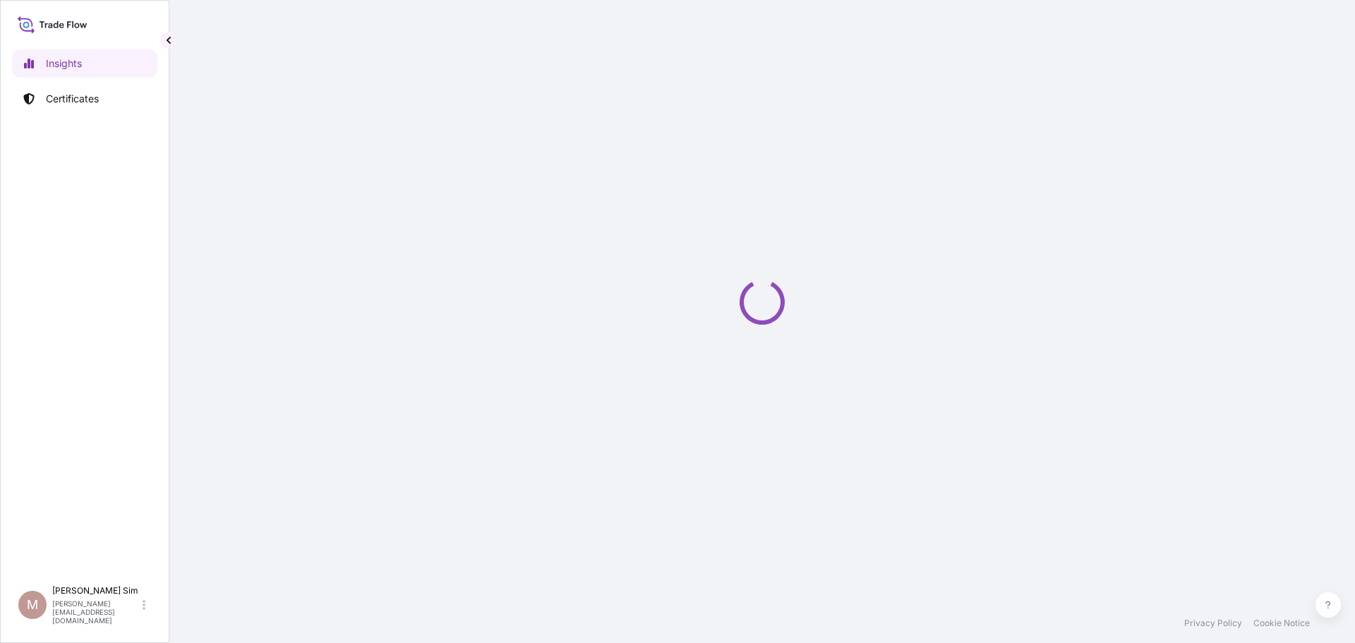
select select "2025"
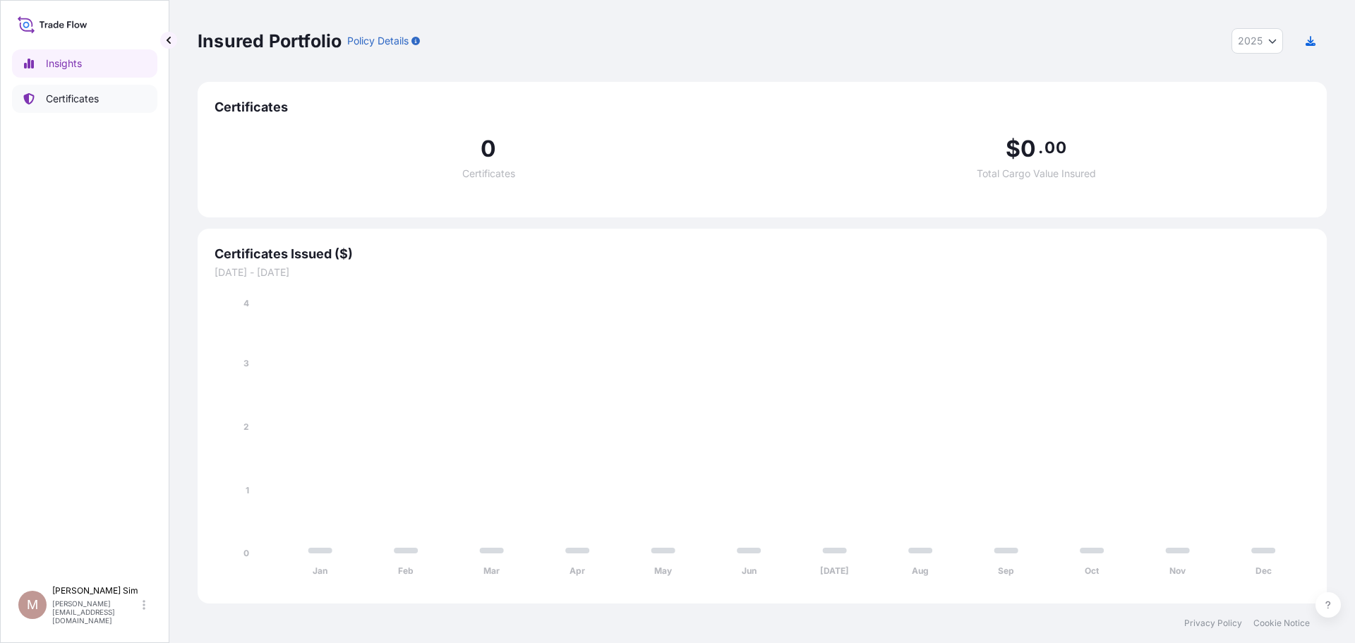
click at [60, 105] on p "Certificates" at bounding box center [72, 99] width 53 height 14
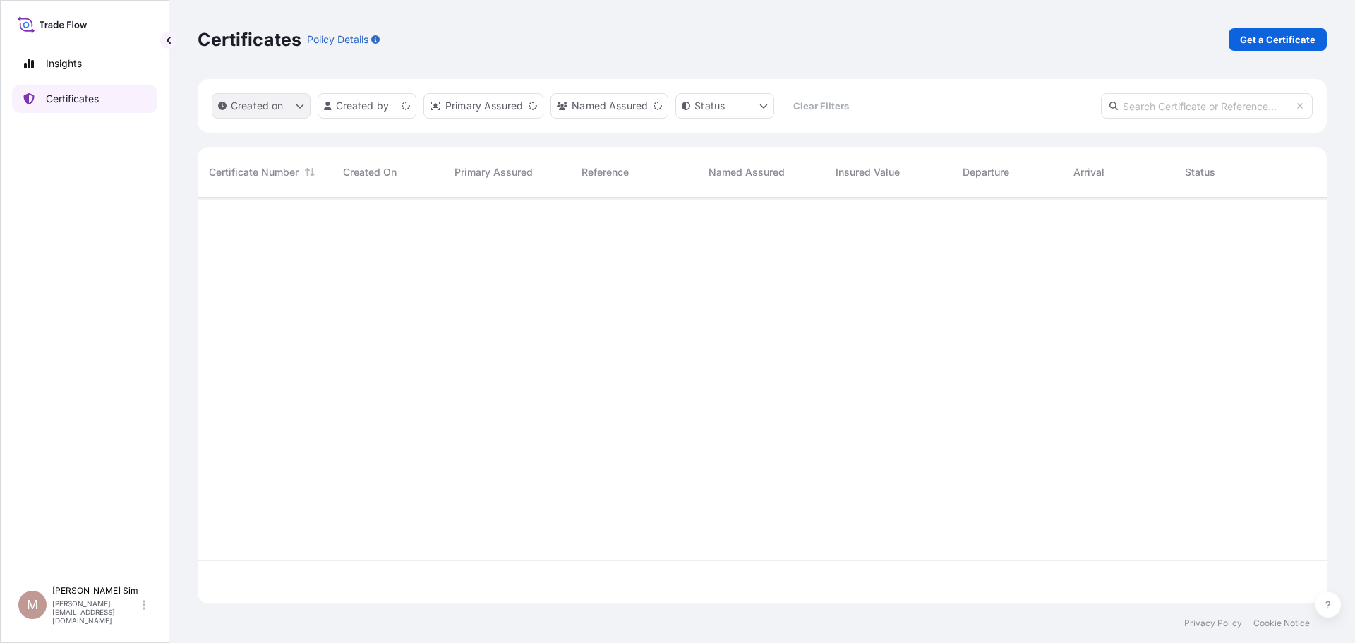
scroll to position [403, 1119]
click at [1286, 43] on p "Get a Certificate" at bounding box center [1278, 39] width 76 height 14
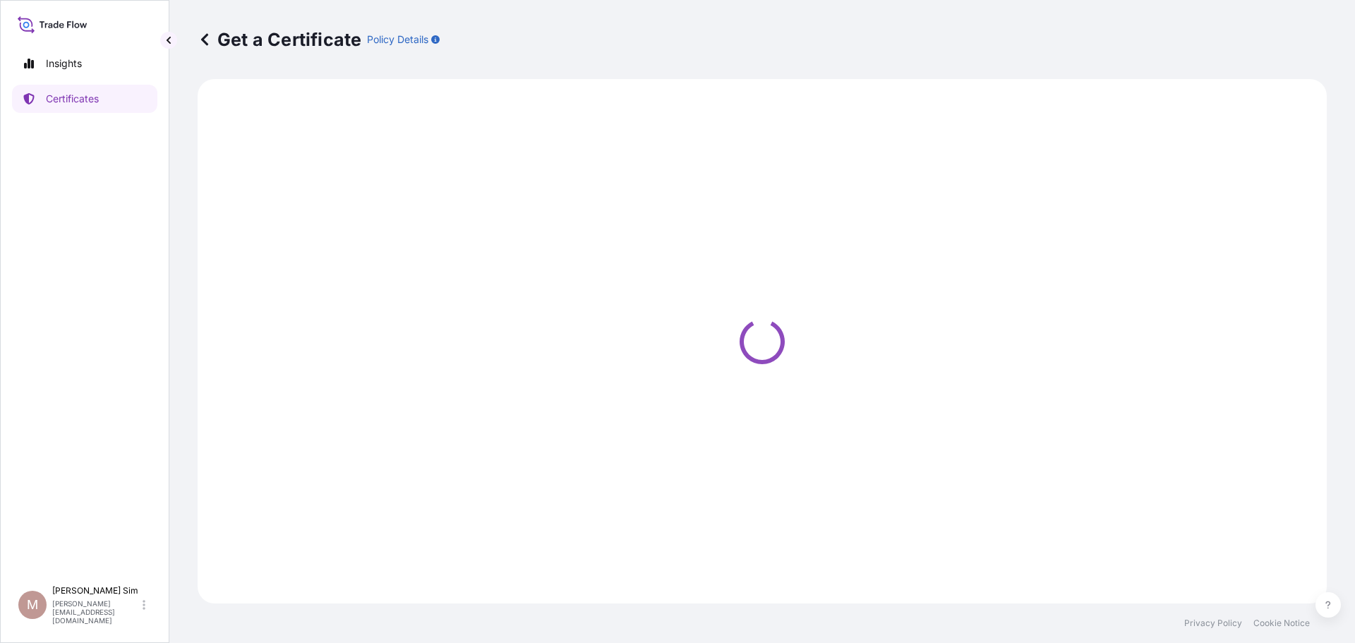
select select "Sea"
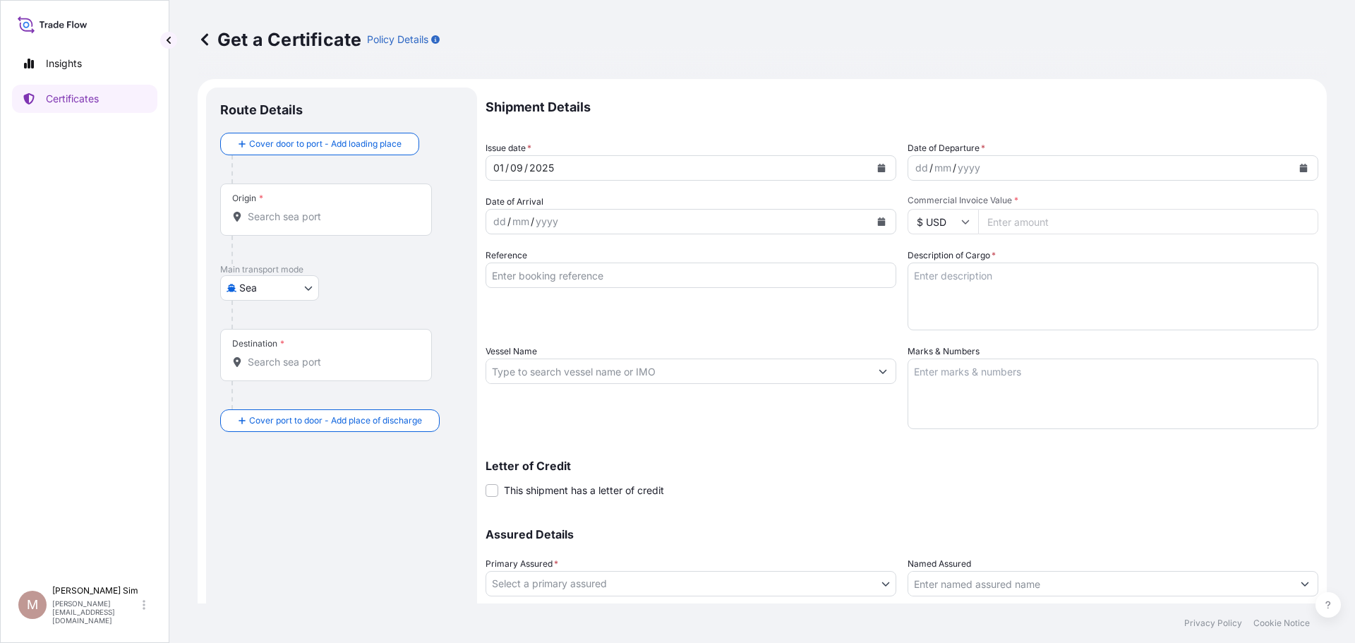
click at [290, 222] on input "Origin *" at bounding box center [331, 217] width 167 height 14
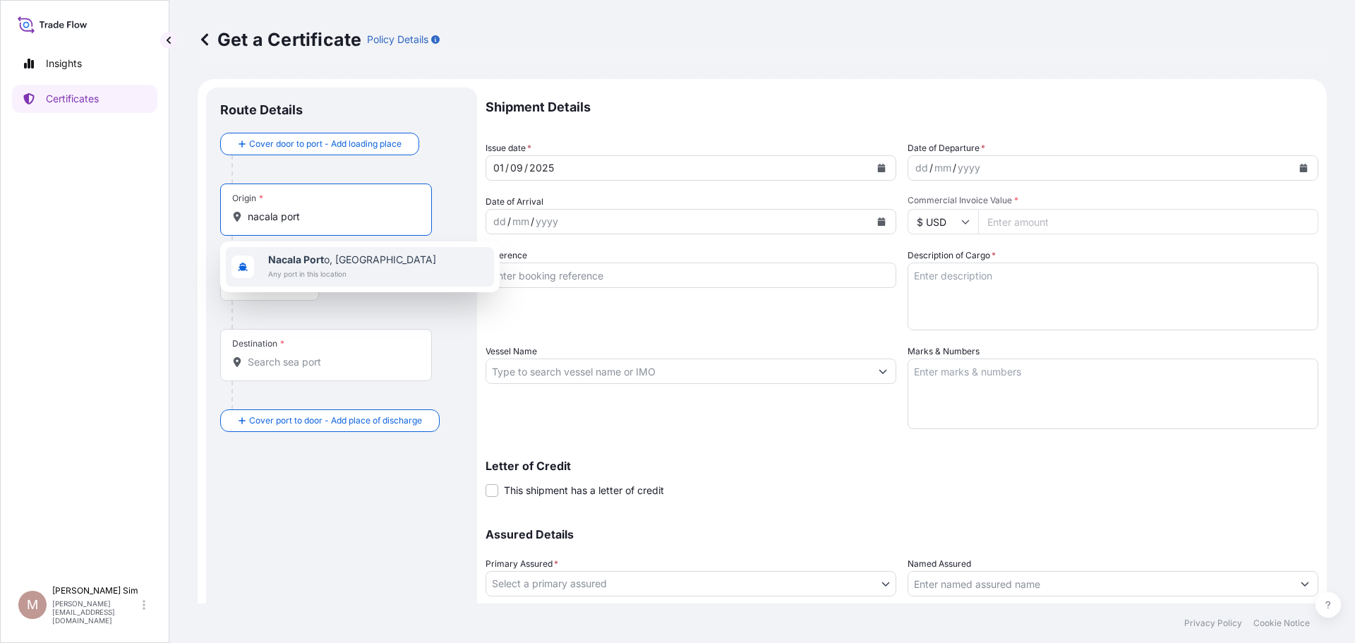
click at [294, 262] on b "Nacala Port" at bounding box center [296, 259] width 56 height 12
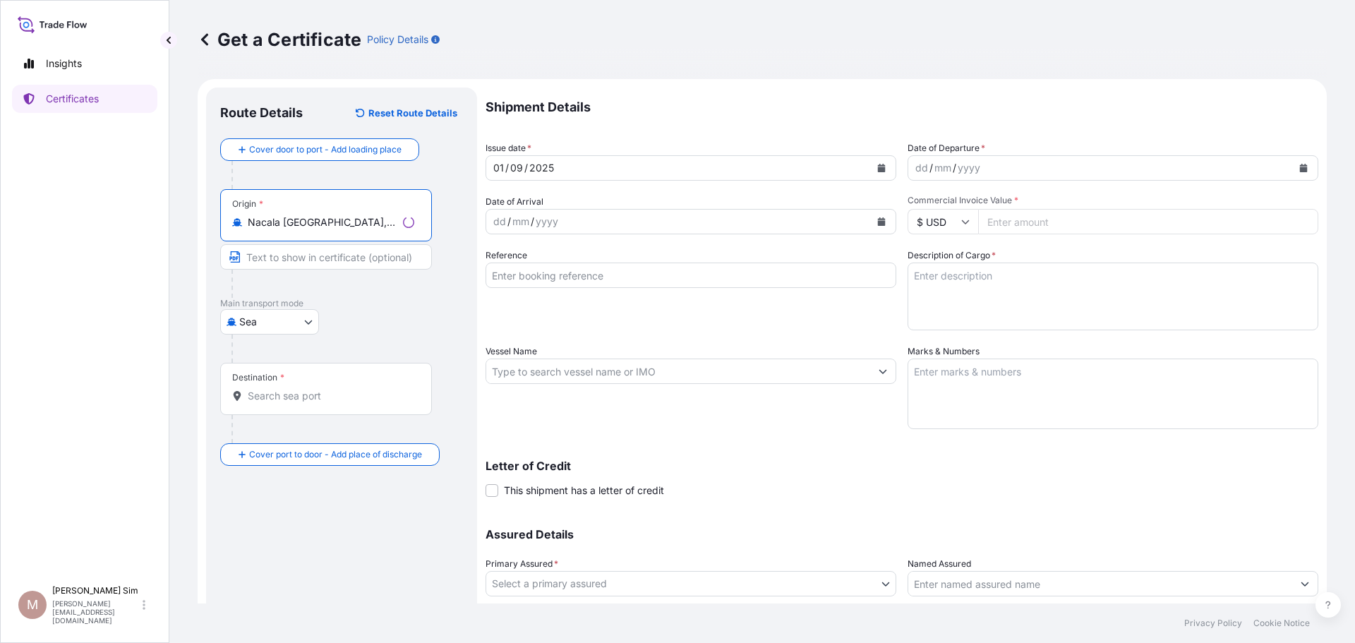
type input "Nacala [GEOGRAPHIC_DATA], [GEOGRAPHIC_DATA]"
click at [284, 399] on input "Destination *" at bounding box center [331, 396] width 167 height 14
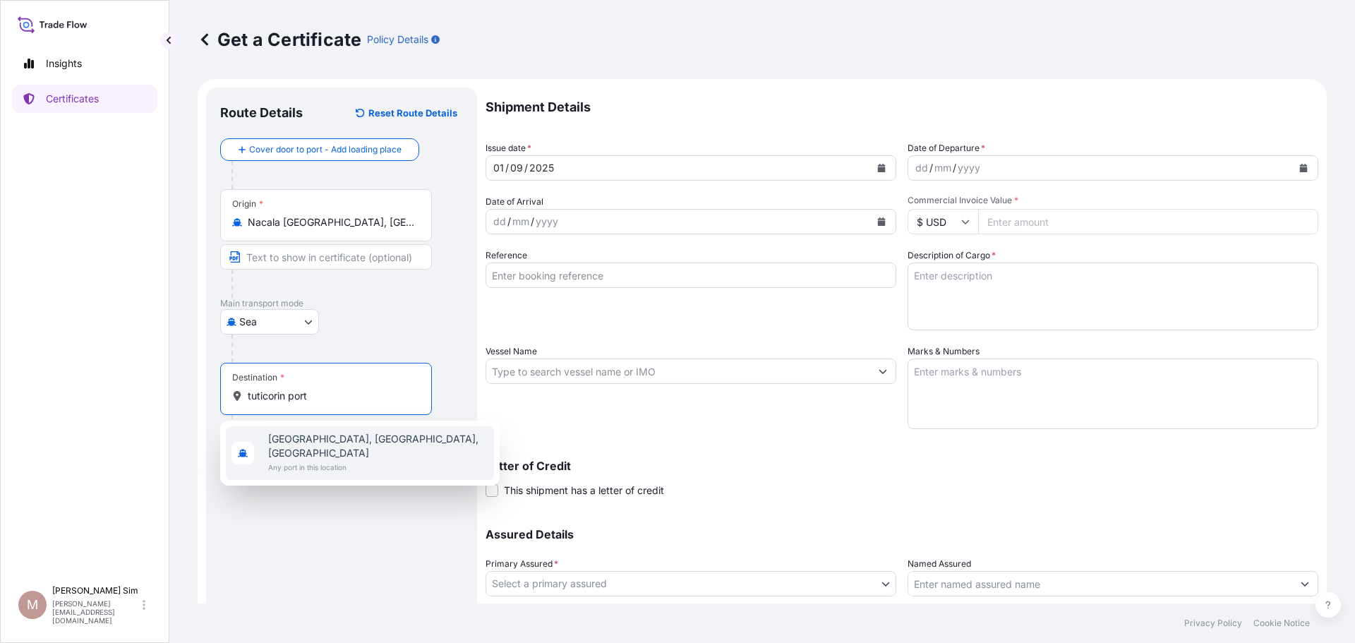
click at [308, 441] on span "[GEOGRAPHIC_DATA], [GEOGRAPHIC_DATA], [GEOGRAPHIC_DATA]" at bounding box center [378, 446] width 220 height 28
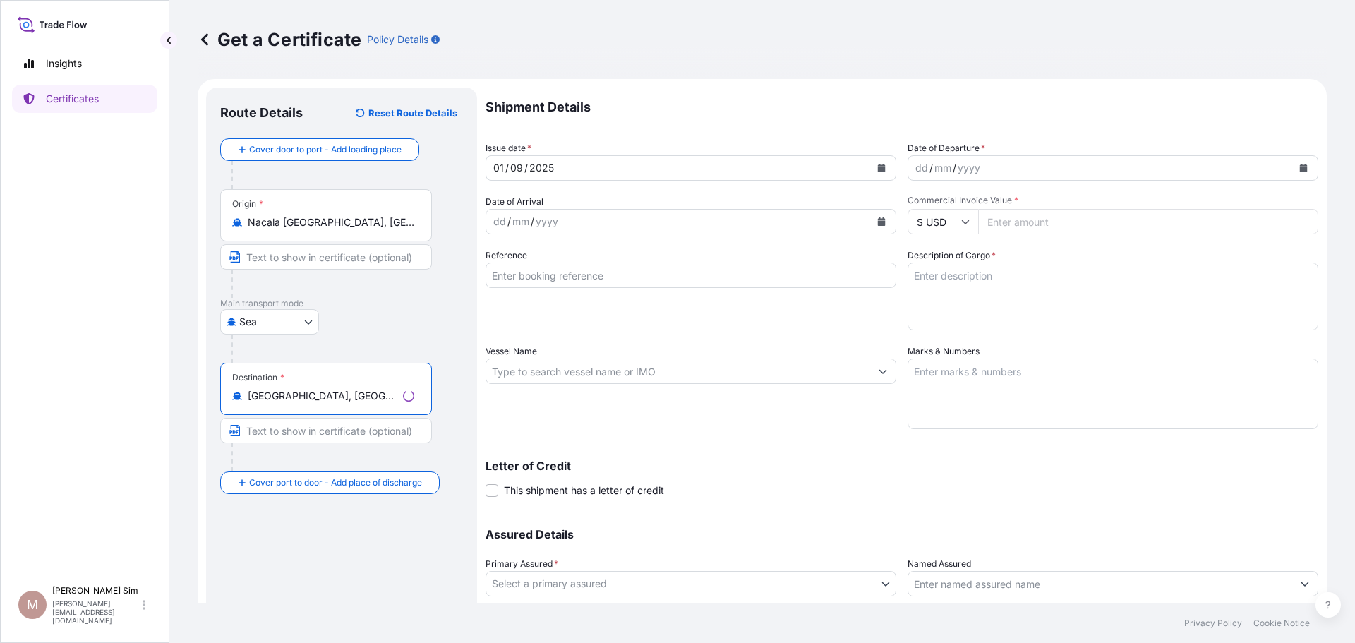
type input "[GEOGRAPHIC_DATA], [GEOGRAPHIC_DATA], [GEOGRAPHIC_DATA]"
click at [319, 432] on input "Text to appear on certificate" at bounding box center [326, 430] width 212 height 25
type input "Tuticorin Port, [GEOGRAPHIC_DATA]"
click at [728, 164] on div "[DATE]" at bounding box center [678, 167] width 384 height 25
click at [970, 165] on div "yyyy" at bounding box center [969, 168] width 25 height 17
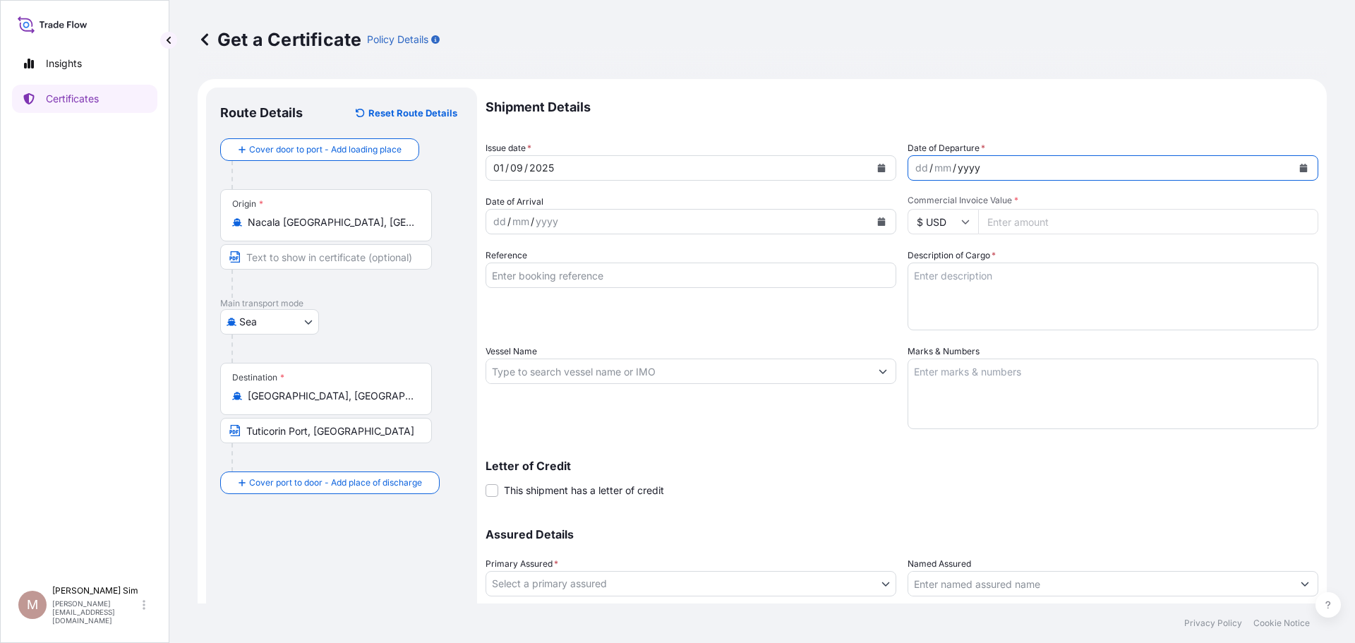
click at [1300, 170] on icon "Calendar" at bounding box center [1304, 168] width 8 height 8
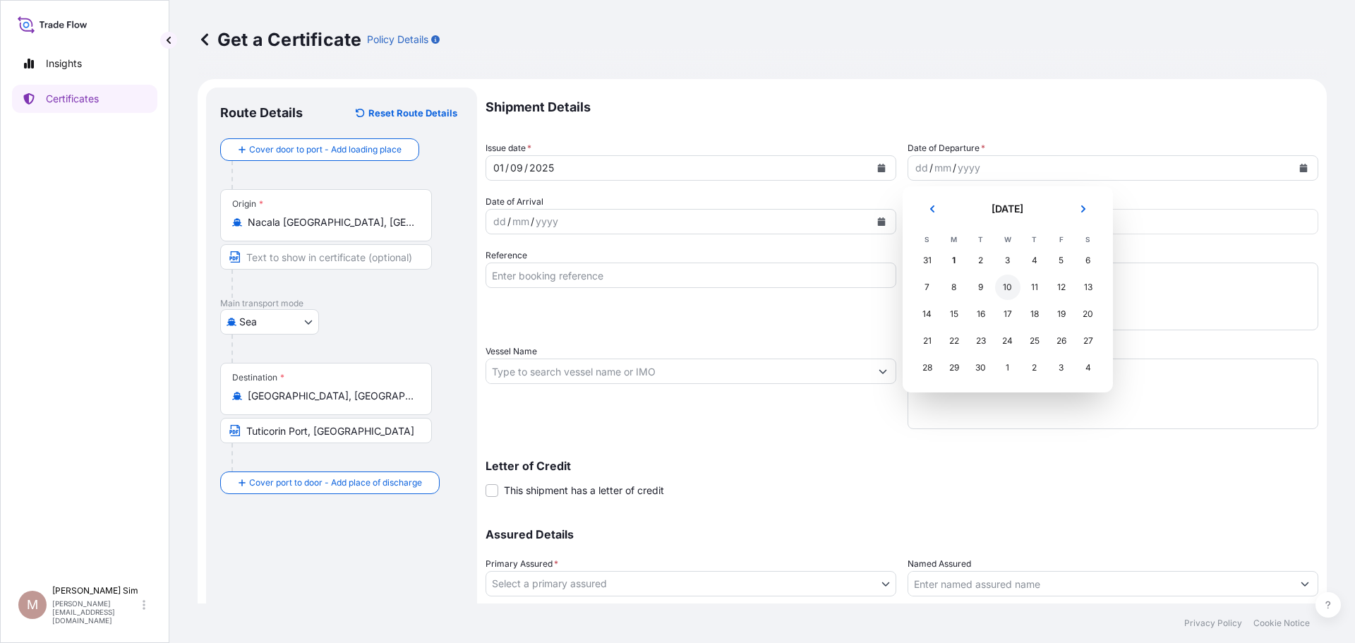
click at [1007, 287] on div "10" at bounding box center [1007, 287] width 25 height 25
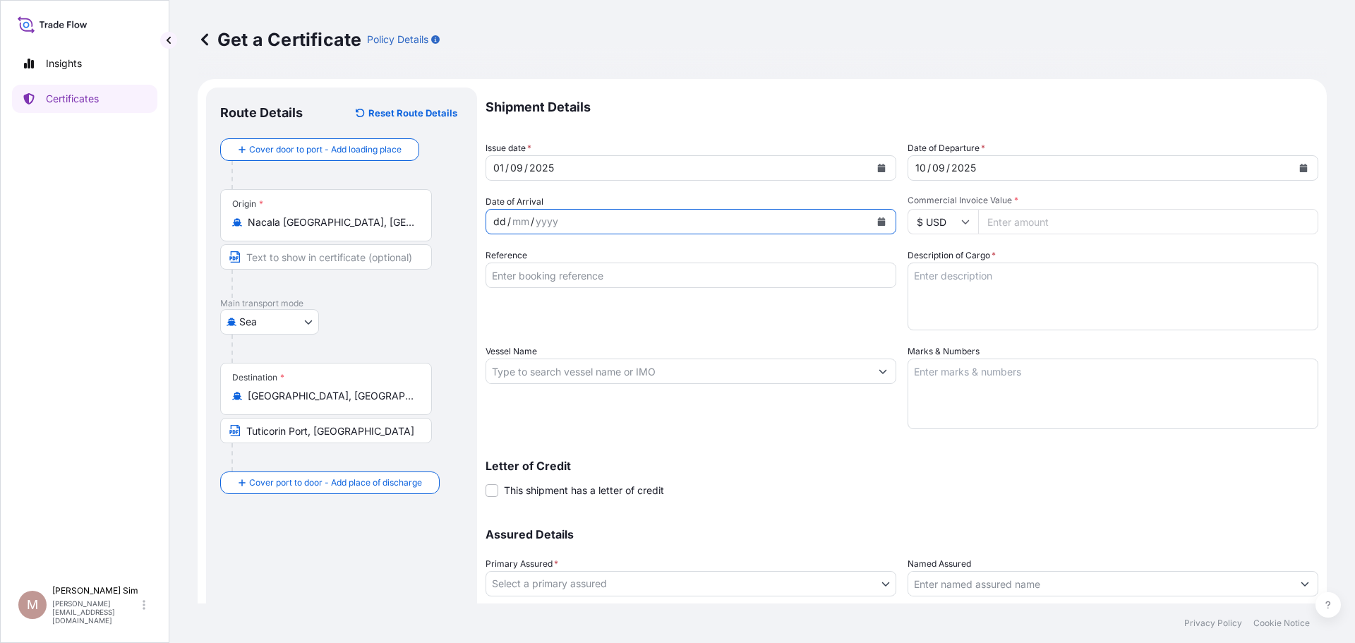
click at [661, 210] on div "dd / mm / yyyy" at bounding box center [678, 221] width 384 height 25
click at [880, 220] on icon "Calendar" at bounding box center [881, 221] width 8 height 8
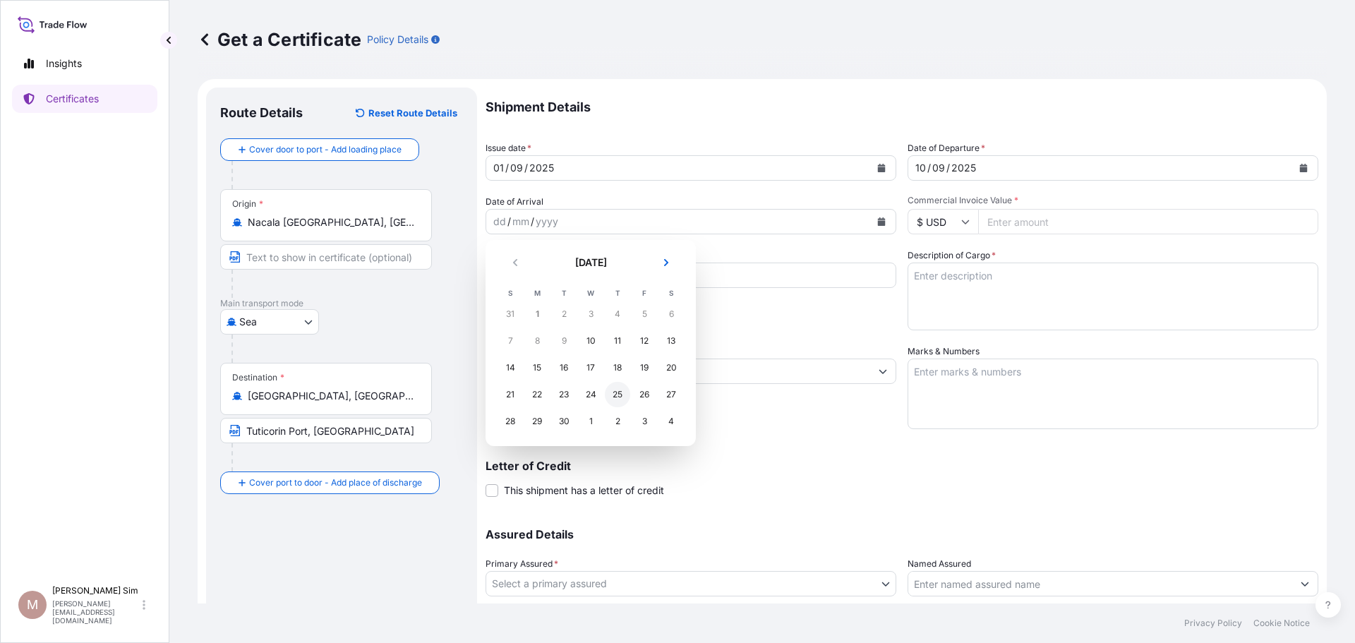
click at [613, 398] on div "25" at bounding box center [617, 394] width 25 height 25
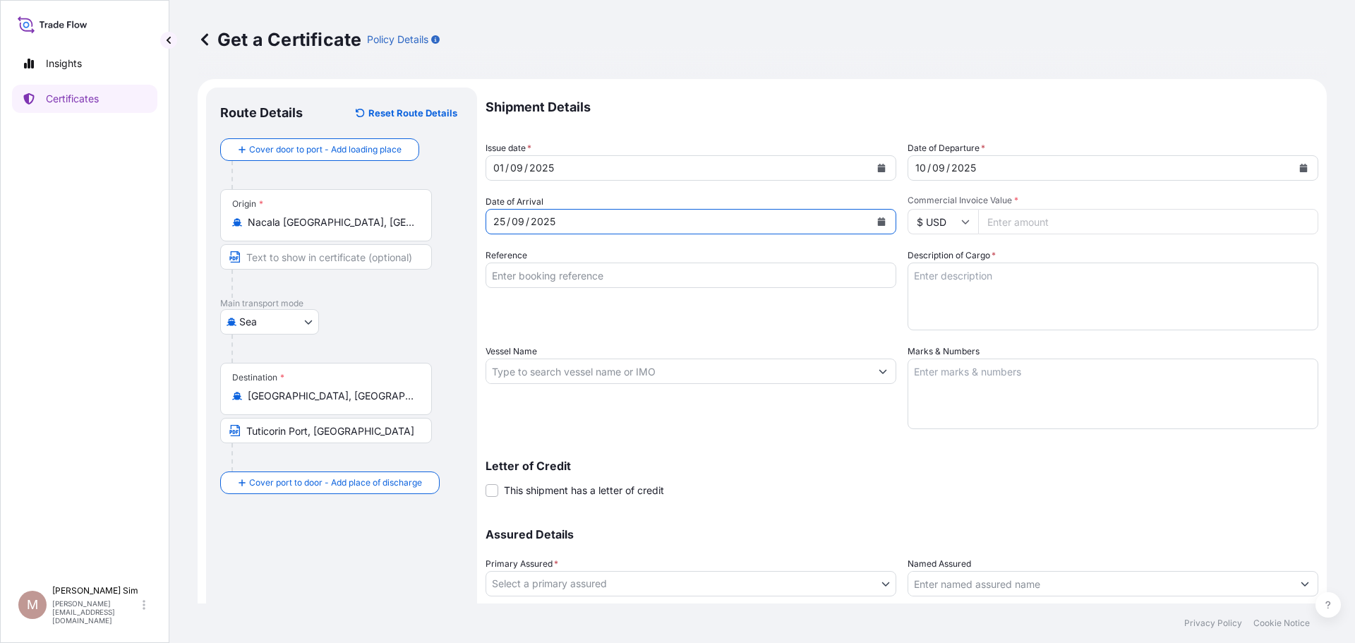
click at [1075, 222] on input "Commercial Invoice Value *" at bounding box center [1148, 221] width 340 height 25
click at [1021, 222] on input "Commercial Invoice Value *" at bounding box center [1148, 221] width 340 height 25
drag, startPoint x: 1060, startPoint y: 221, endPoint x: 957, endPoint y: 221, distance: 103.1
click at [957, 221] on div "$ USD 120341.25" at bounding box center [1113, 221] width 411 height 25
type input "120341.25"
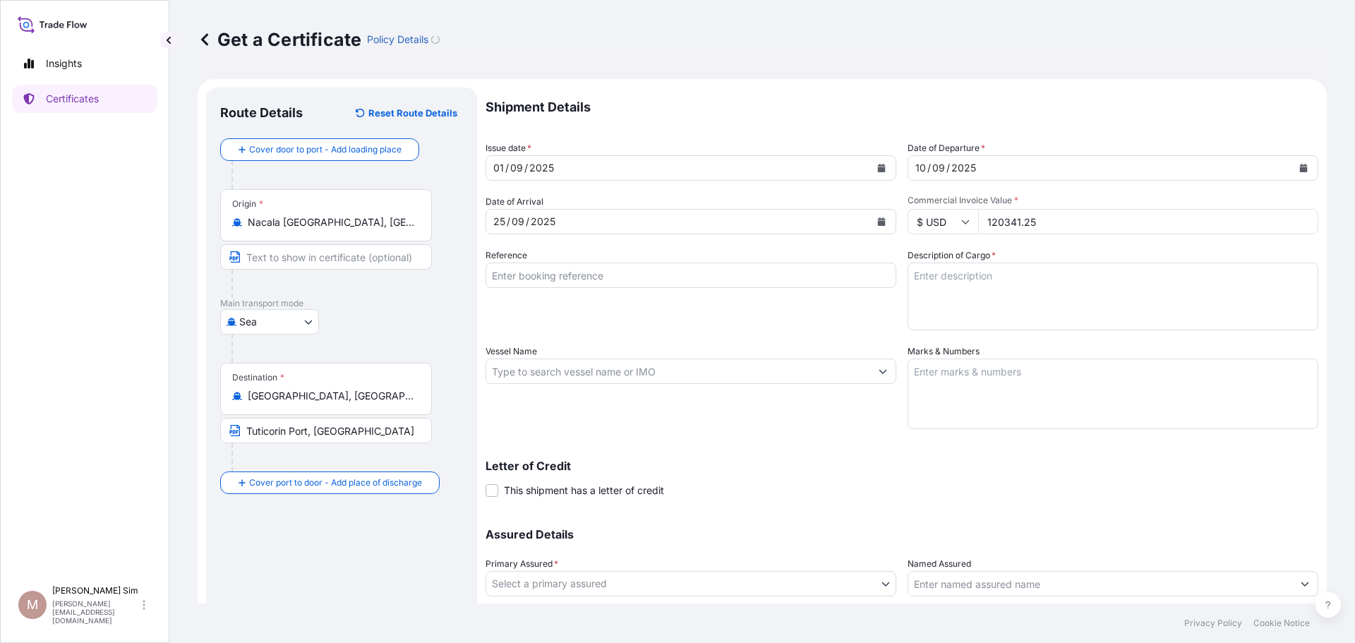
click at [640, 277] on input "Reference" at bounding box center [691, 275] width 411 height 25
click at [979, 280] on textarea "Description of Cargo *" at bounding box center [1113, 297] width 411 height 68
click at [999, 312] on textarea "Description of Cargo *" at bounding box center [1113, 297] width 411 height 68
paste textarea "84.45MT of Raw Cashew Crop"
type textarea "84.45MT of Raw Cashew Crop"
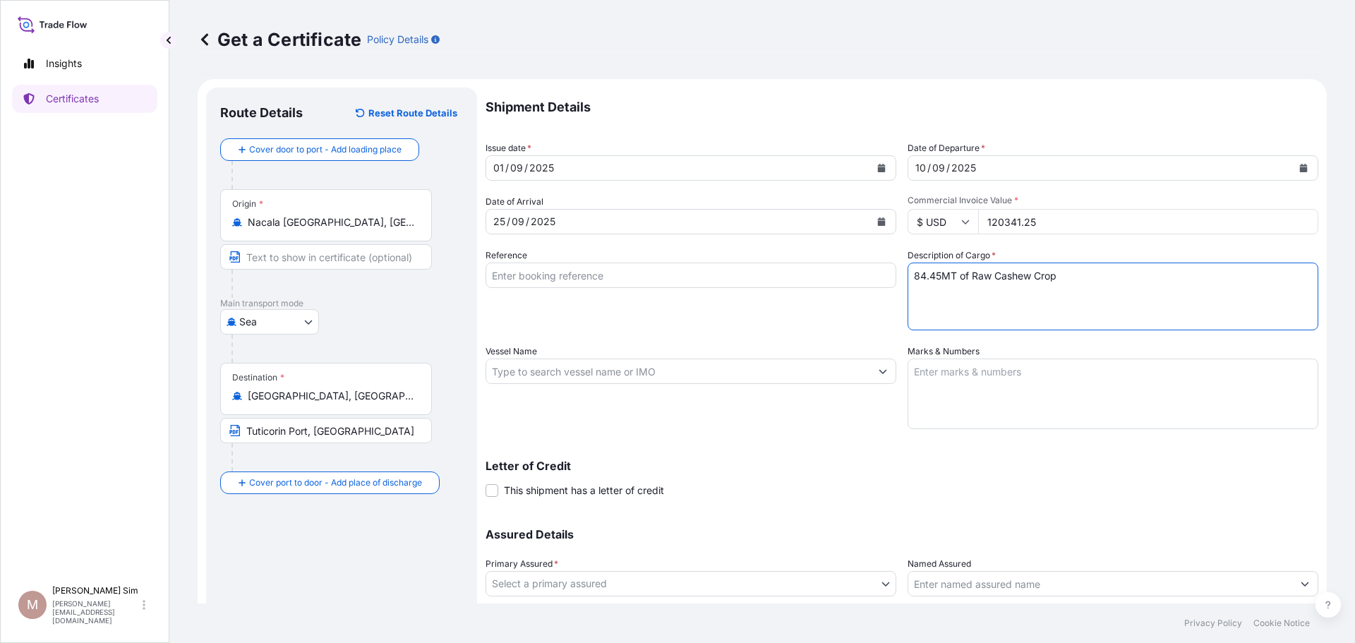
click at [723, 373] on input "Vessel Name" at bounding box center [678, 371] width 384 height 25
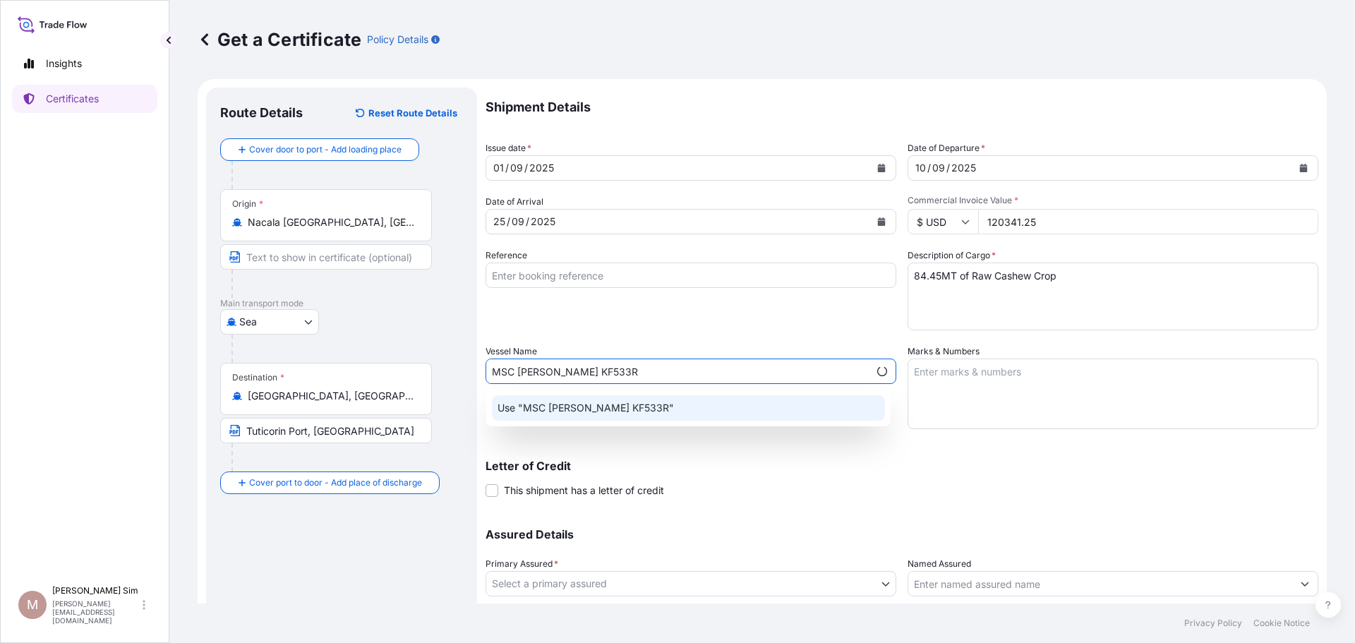
click at [620, 411] on p "Use "MSC [PERSON_NAME] KF533R"" at bounding box center [586, 408] width 176 height 14
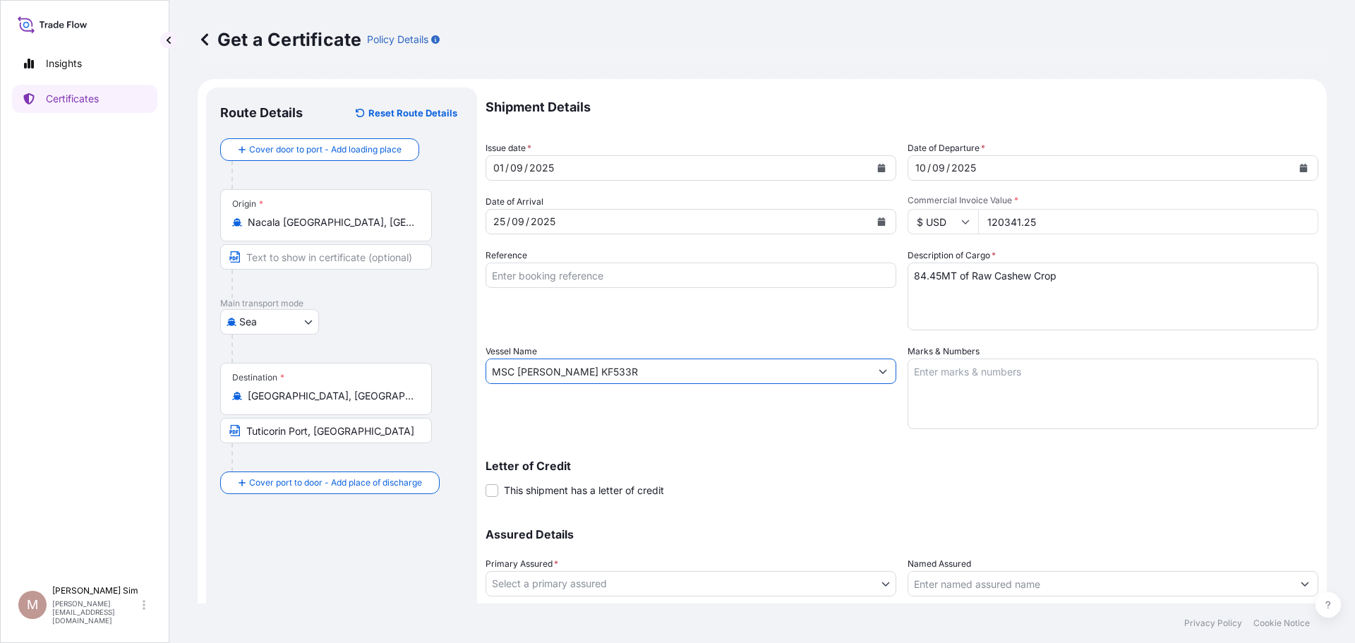
type input "MSC [PERSON_NAME] KF533R"
click at [943, 388] on textarea "Marks & Numbers" at bounding box center [1113, 394] width 411 height 71
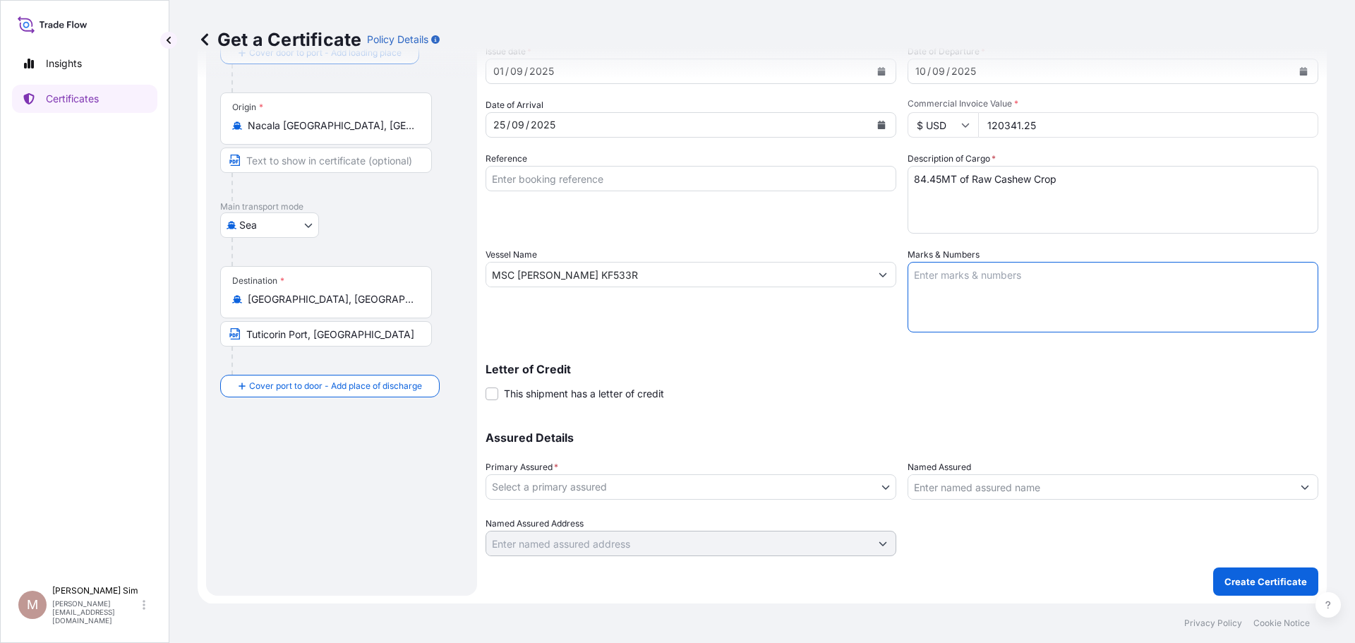
scroll to position [97, 0]
click at [755, 482] on body "Insights Certificates M [PERSON_NAME] Sim [PERSON_NAME][EMAIL_ADDRESS][DOMAIN_N…" at bounding box center [677, 321] width 1355 height 643
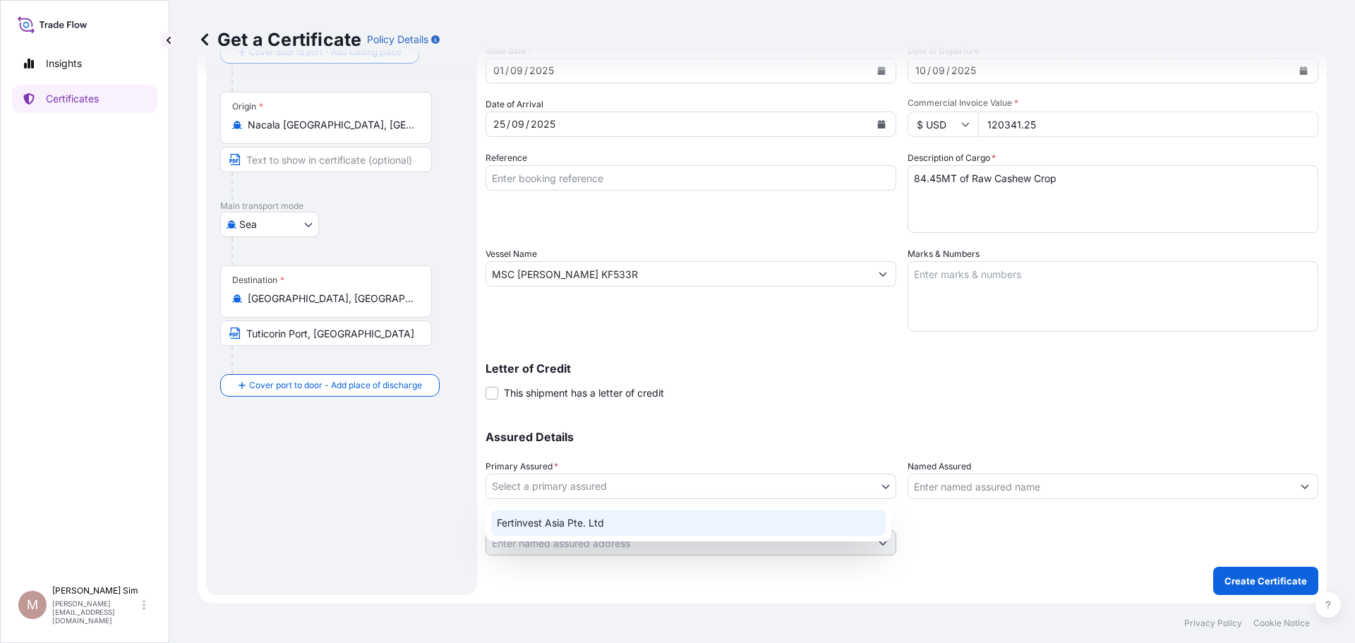
click at [685, 529] on div "Fertinvest Asia Pte. Ltd" at bounding box center [688, 522] width 395 height 25
select select "31494"
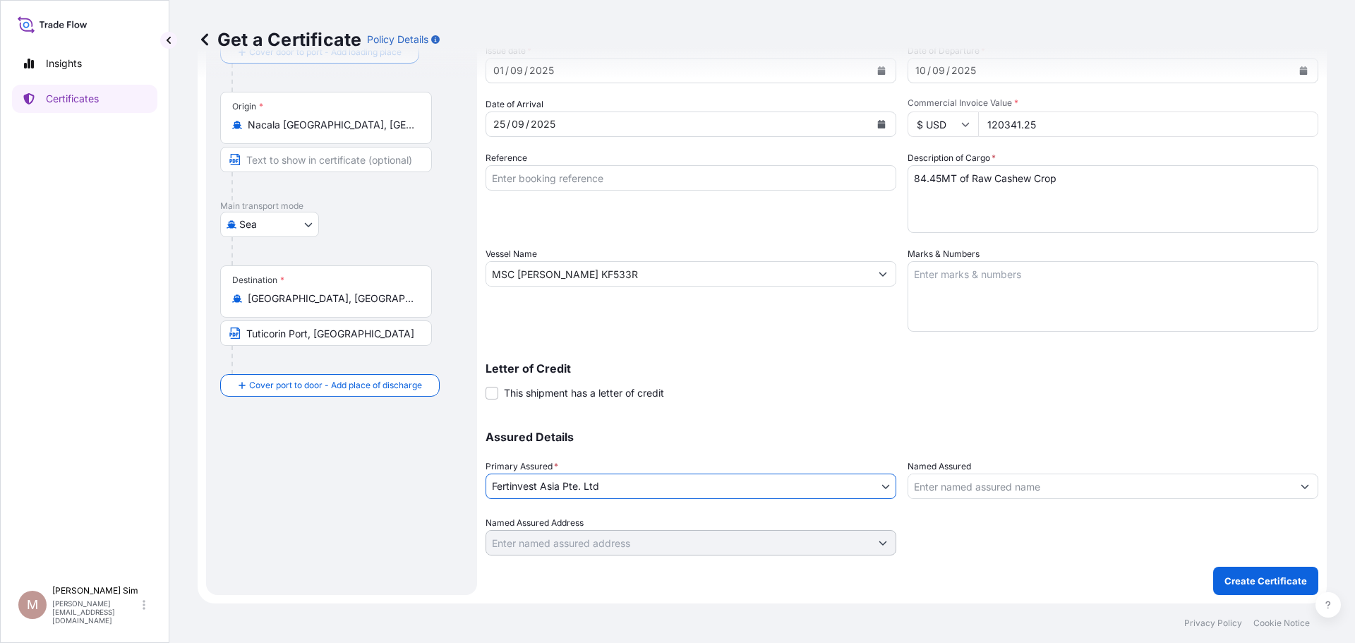
click at [967, 485] on input "Named Assured" at bounding box center [1101, 486] width 384 height 25
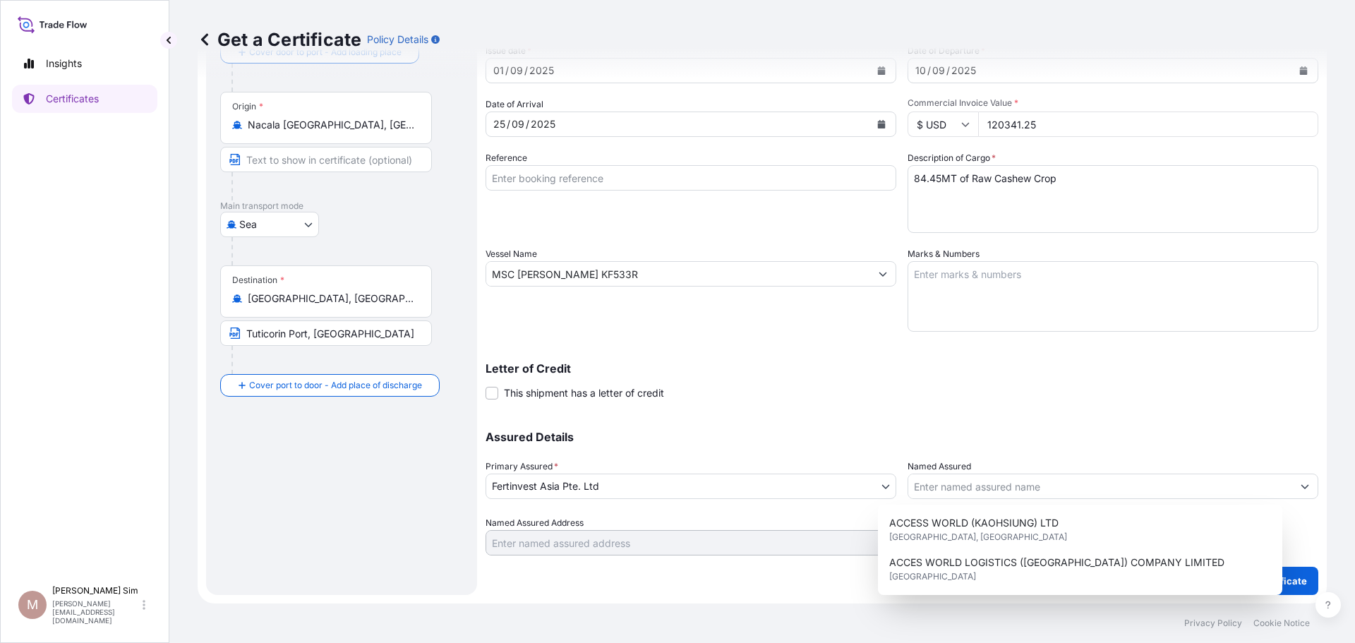
click at [790, 436] on p "Assured Details" at bounding box center [902, 436] width 833 height 11
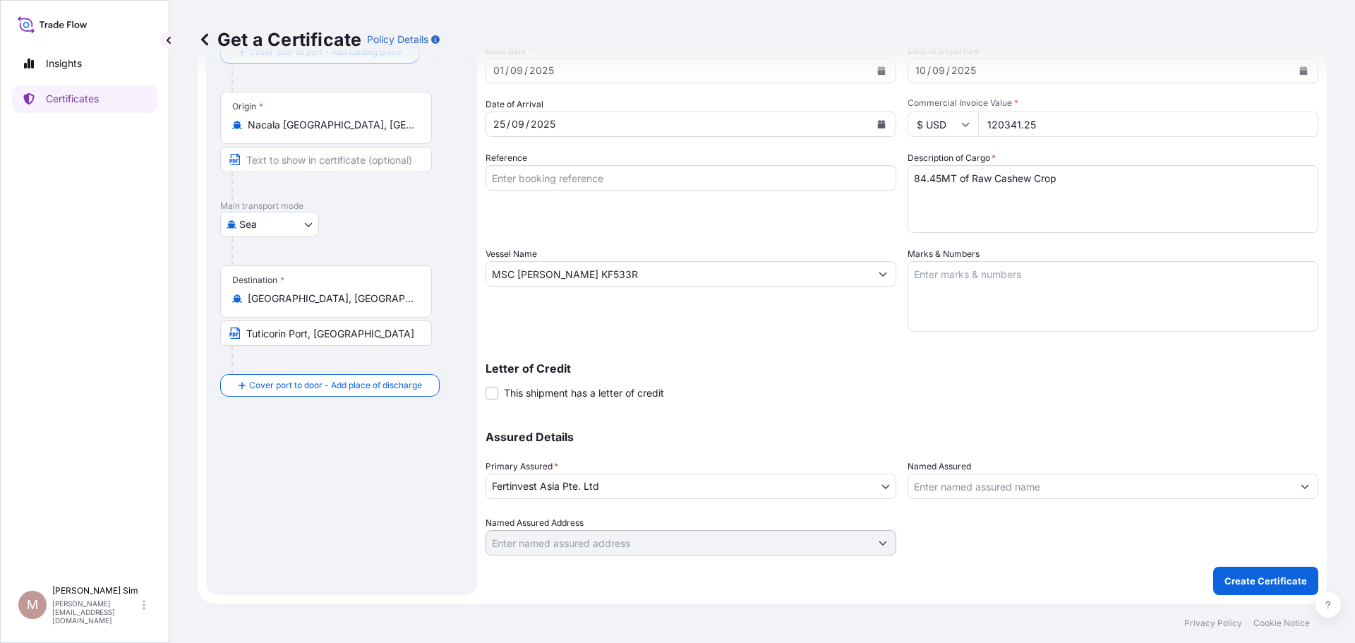
click at [1241, 580] on p "Create Certificate" at bounding box center [1266, 581] width 83 height 14
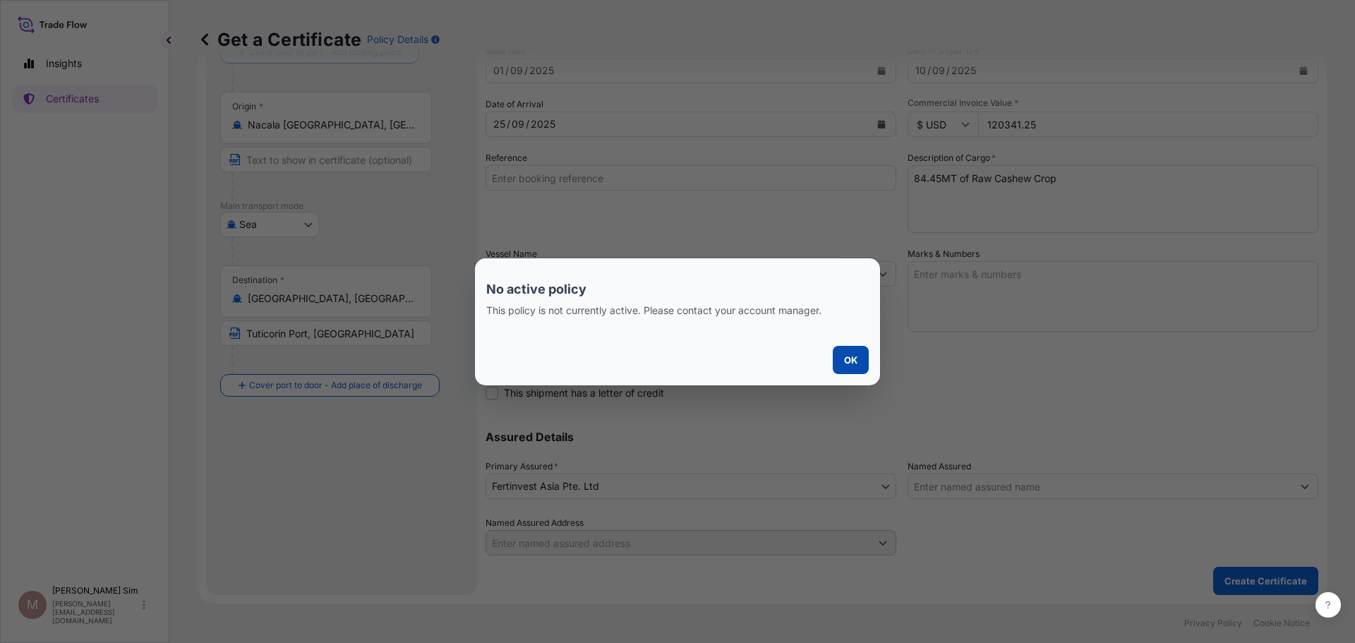
click at [858, 364] on button "OK" at bounding box center [851, 360] width 36 height 28
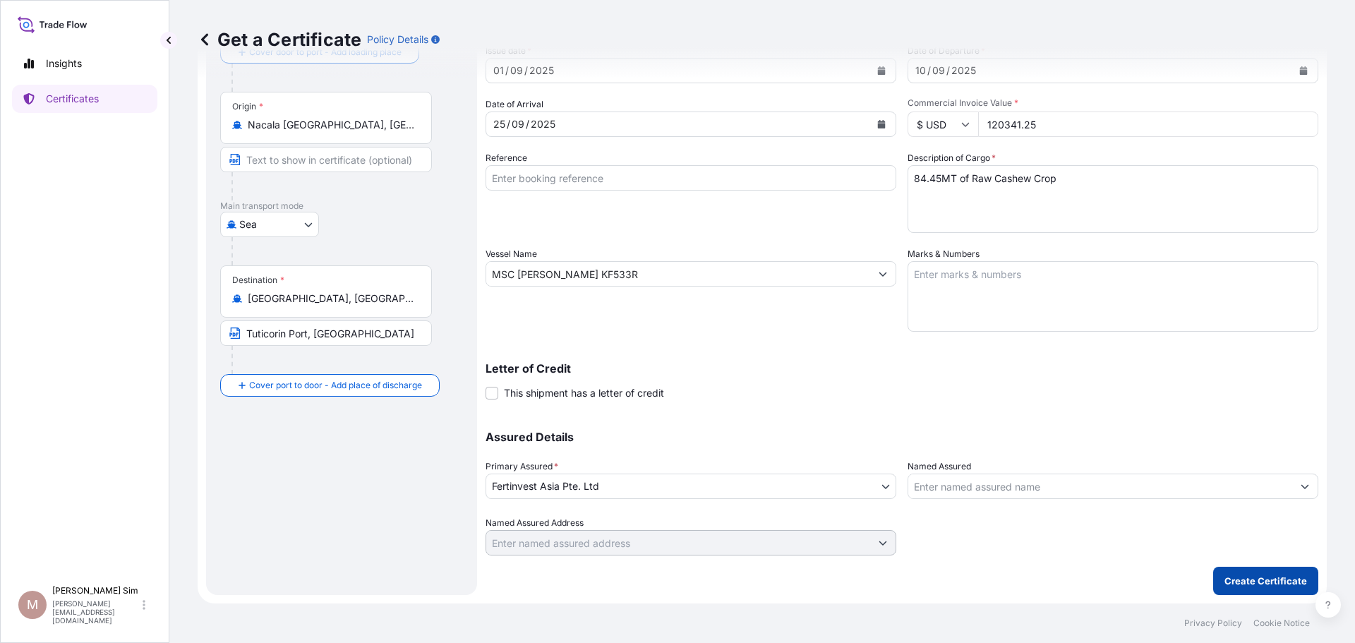
click at [1254, 589] on button "Create Certificate" at bounding box center [1265, 581] width 105 height 28
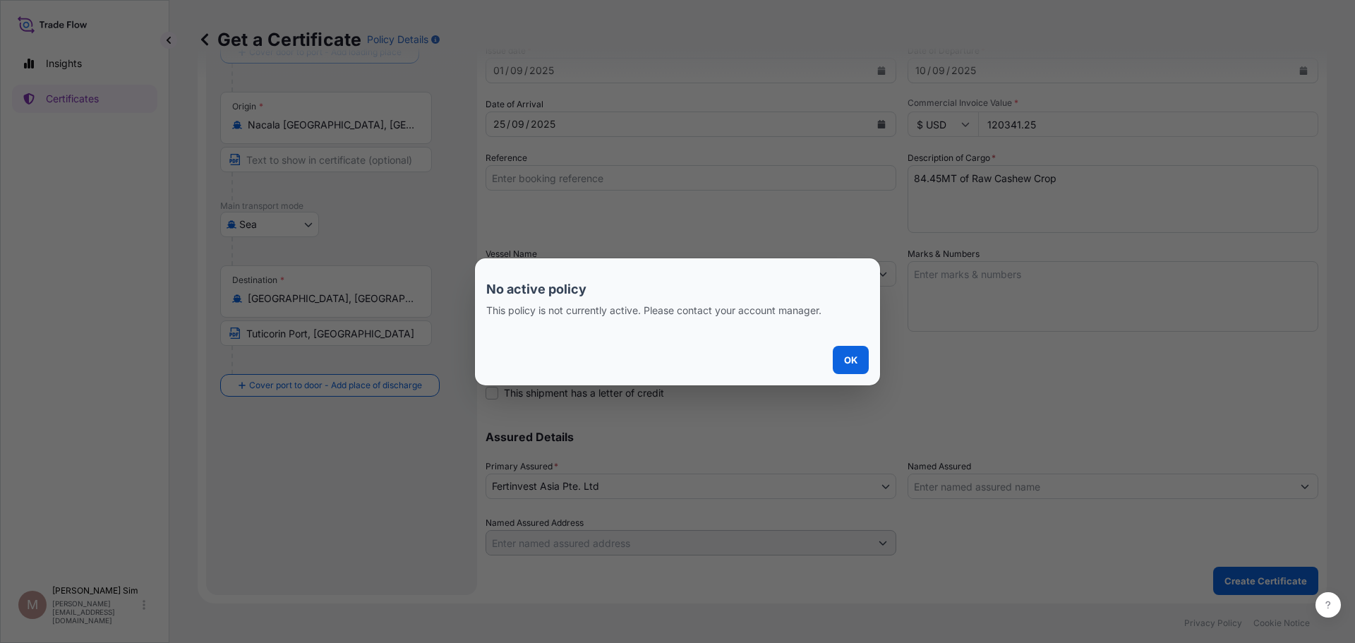
click at [545, 140] on div "No active policy This policy is not currently active. Please contact your accou…" at bounding box center [677, 321] width 1355 height 643
click at [841, 368] on button "OK" at bounding box center [851, 360] width 36 height 28
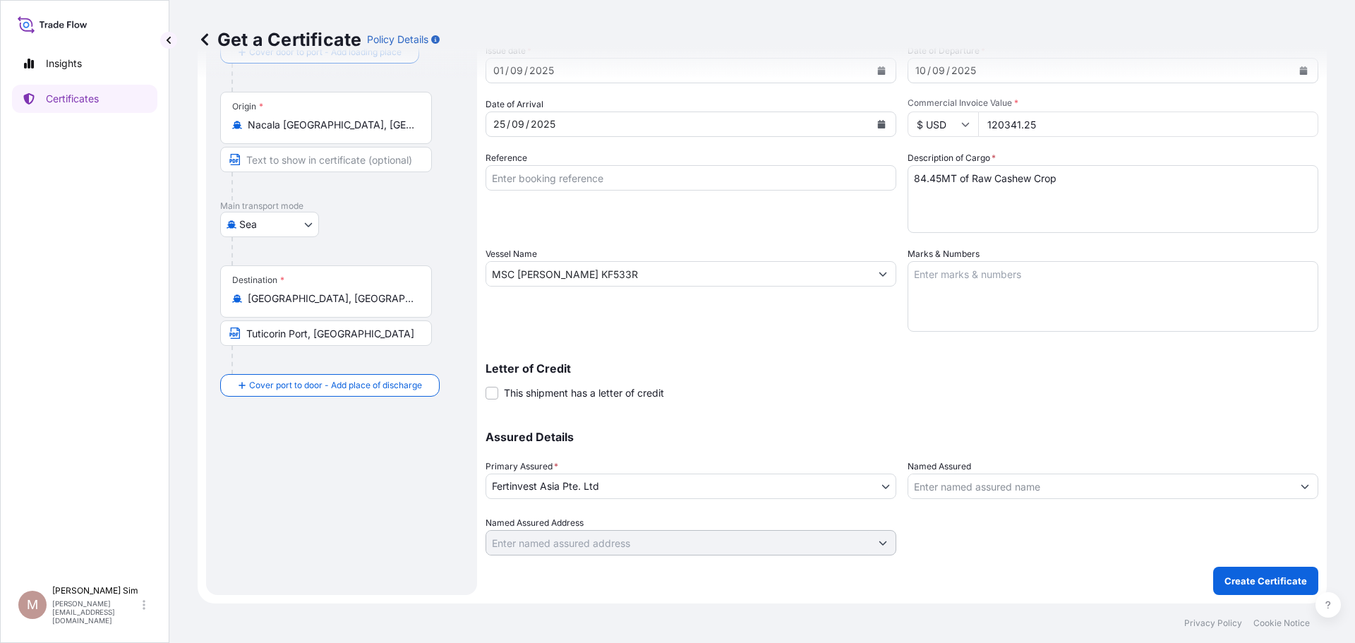
drag, startPoint x: 1069, startPoint y: 124, endPoint x: 958, endPoint y: 125, distance: 110.8
click at [958, 125] on div "$ USD 120341.25" at bounding box center [1113, 124] width 411 height 25
click at [531, 304] on div "Vessel Name MSC [PERSON_NAME] KF533R" at bounding box center [691, 289] width 411 height 85
click at [1254, 584] on p "Create Certificate" at bounding box center [1266, 581] width 83 height 14
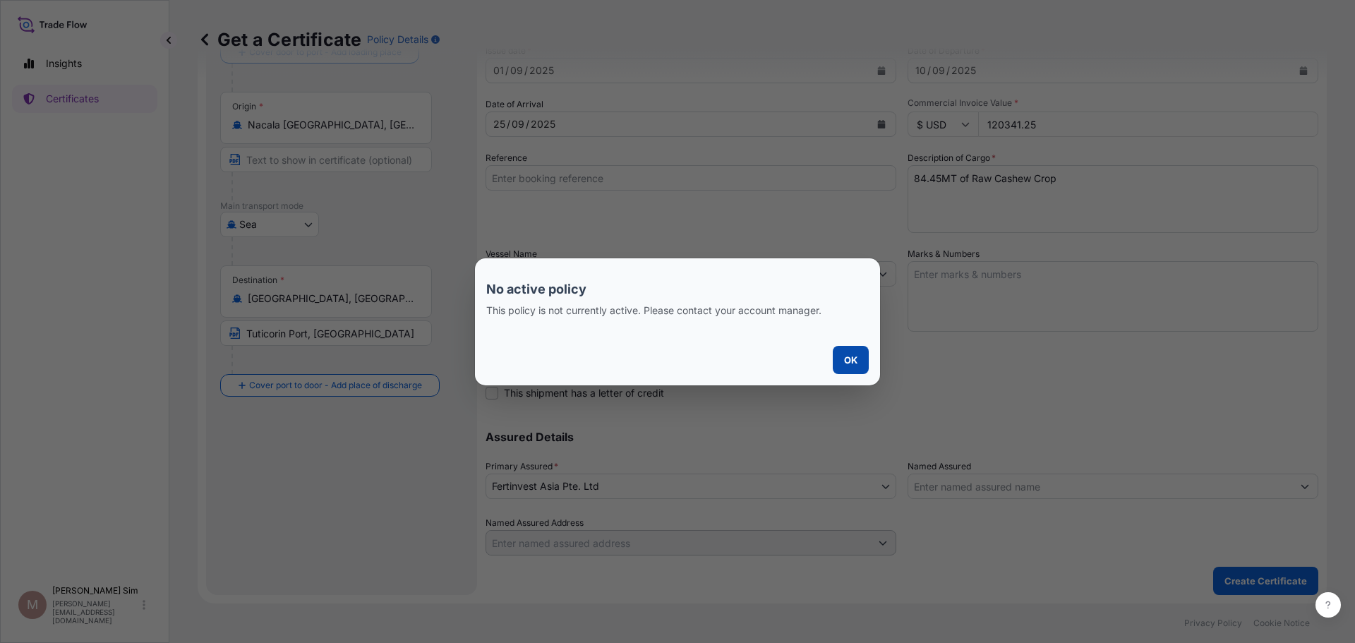
click at [846, 364] on p "OK" at bounding box center [850, 360] width 13 height 14
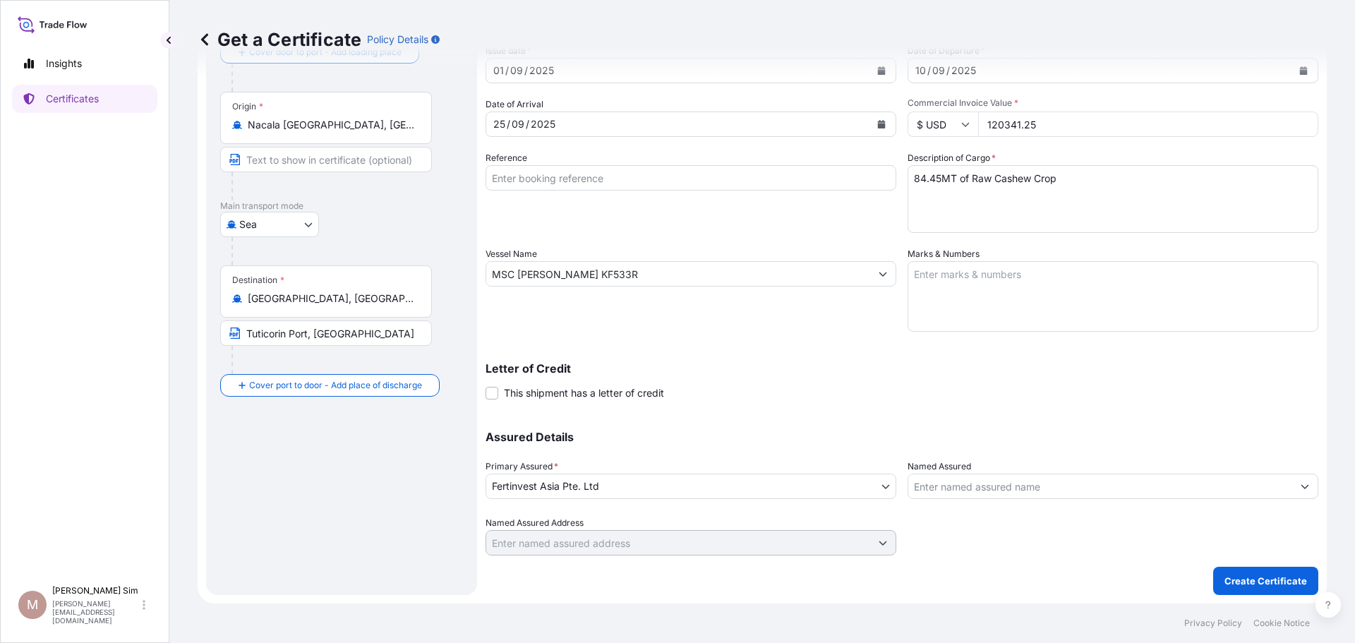
click at [916, 390] on div "Letter of Credit This shipment has a letter of credit Letter of credit * Letter…" at bounding box center [902, 381] width 833 height 37
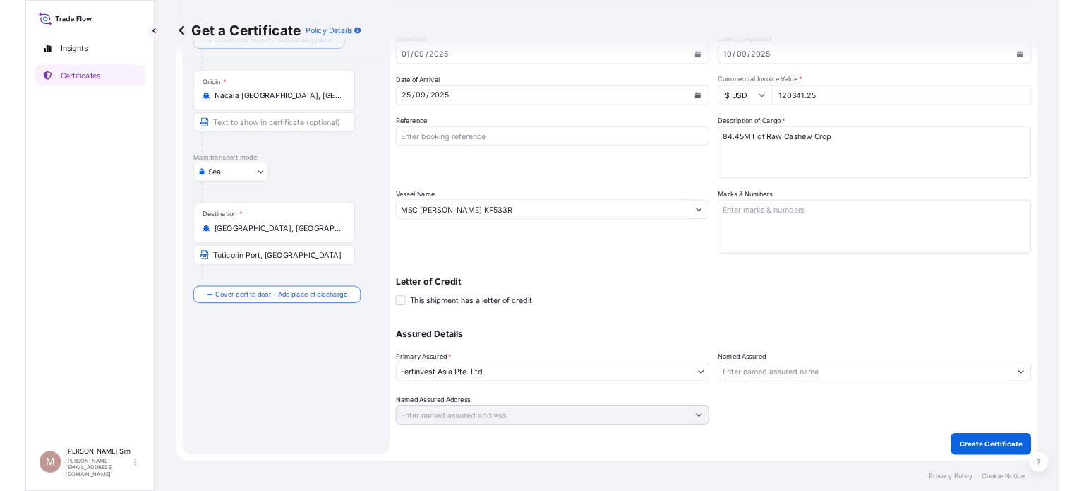
scroll to position [0, 0]
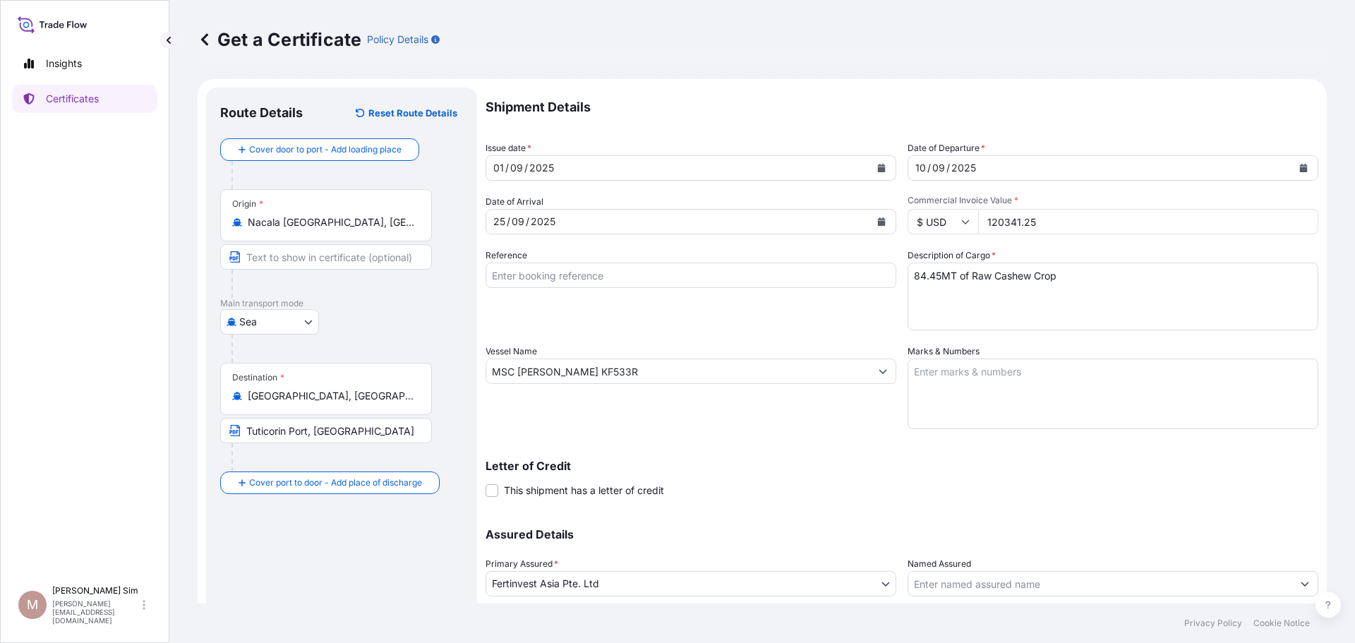
click at [964, 32] on div "Get a Certificate Policy Details" at bounding box center [762, 39] width 1129 height 23
